Goal: Task Accomplishment & Management: Manage account settings

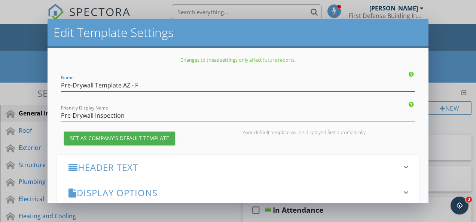
click at [447, 48] on div "Edit Template Settings Changes to these settings only affect future reports. Na…" at bounding box center [238, 111] width 476 height 222
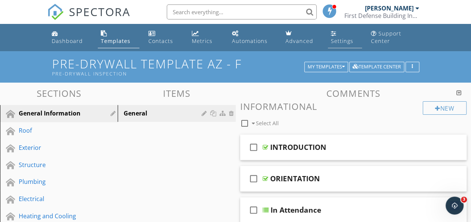
click at [341, 36] on link "Settings" at bounding box center [345, 37] width 34 height 21
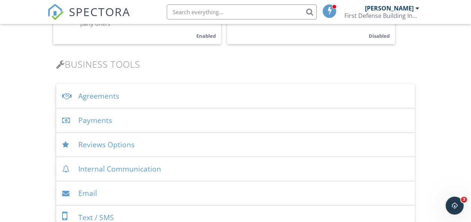
scroll to position [225, 0]
click at [99, 119] on div "Payments" at bounding box center [235, 120] width 359 height 24
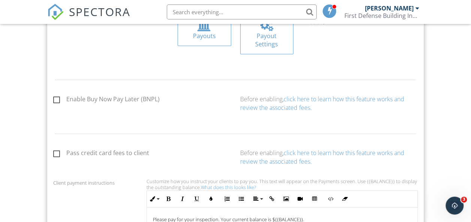
scroll to position [412, 0]
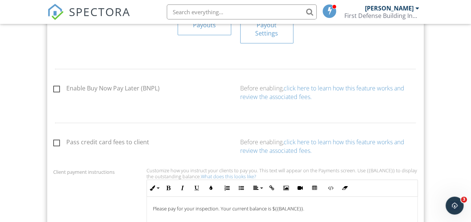
click at [57, 141] on label "Pass credit card fees to client" at bounding box center [101, 143] width 96 height 9
click at [57, 141] on input "Pass credit card fees to client" at bounding box center [55, 143] width 5 height 5
checkbox input "true"
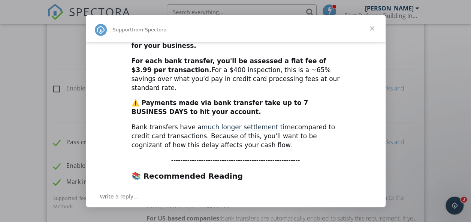
scroll to position [213, 0]
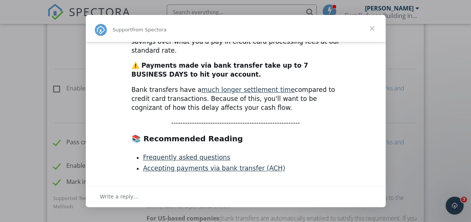
click at [201, 165] on link "Accepting payments via bank transfer (ACH)" at bounding box center [214, 168] width 142 height 7
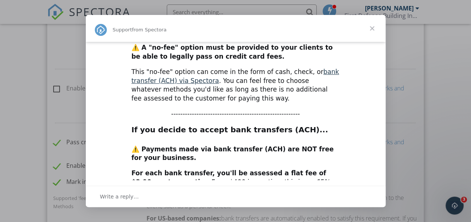
scroll to position [0, 0]
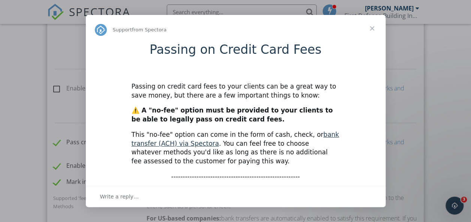
click at [374, 29] on span "Close" at bounding box center [371, 28] width 27 height 27
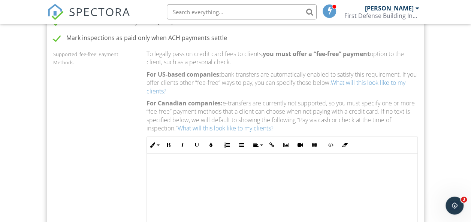
scroll to position [487, 0]
